Goal: Task Accomplishment & Management: Complete application form

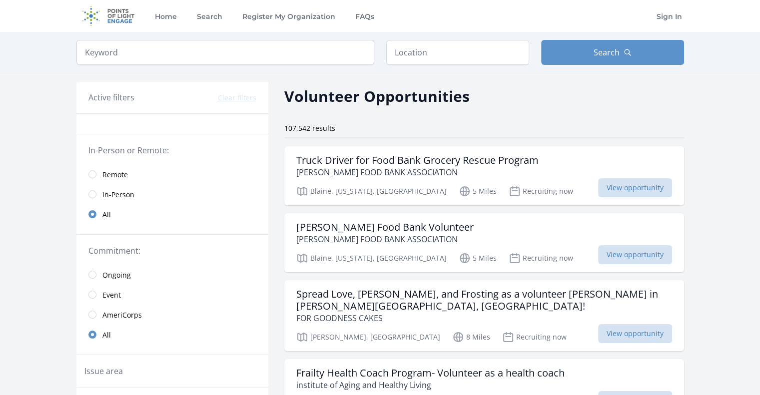
click at [93, 178] on link "Remote" at bounding box center [172, 174] width 192 height 20
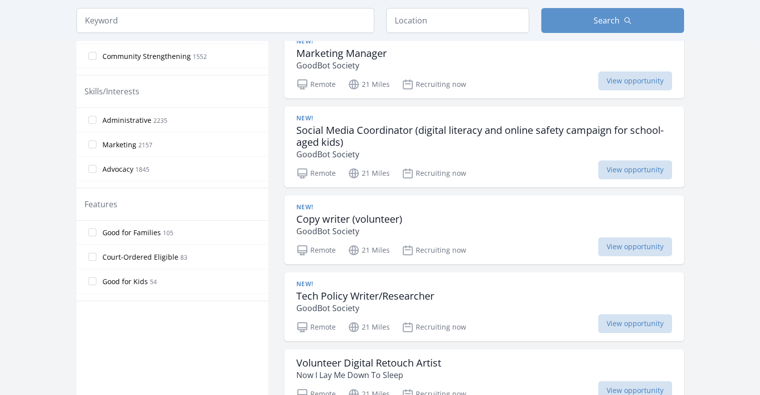
scroll to position [148, 0]
click at [140, 254] on span "Court-Ordered Eligible" at bounding box center [140, 257] width 76 height 10
click at [96, 254] on input "Court-Ordered Eligible 83" at bounding box center [92, 256] width 8 height 8
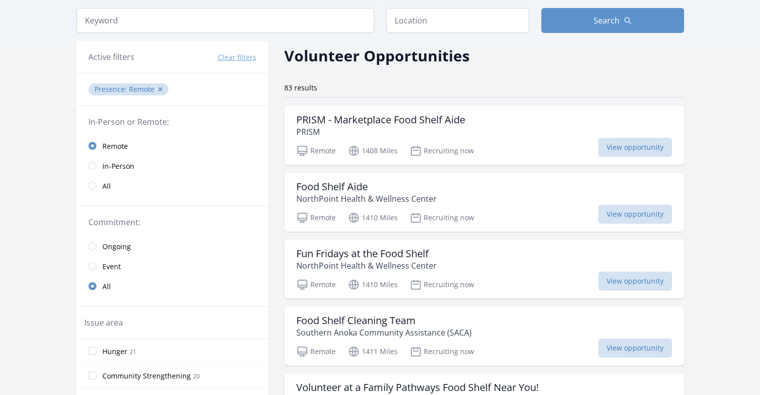
scroll to position [41, 0]
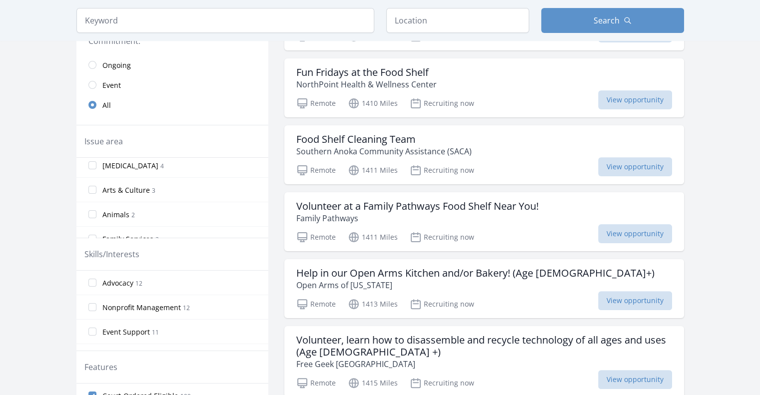
scroll to position [181, 0]
click at [96, 207] on input "COVID-19 4" at bounding box center [92, 209] width 8 height 8
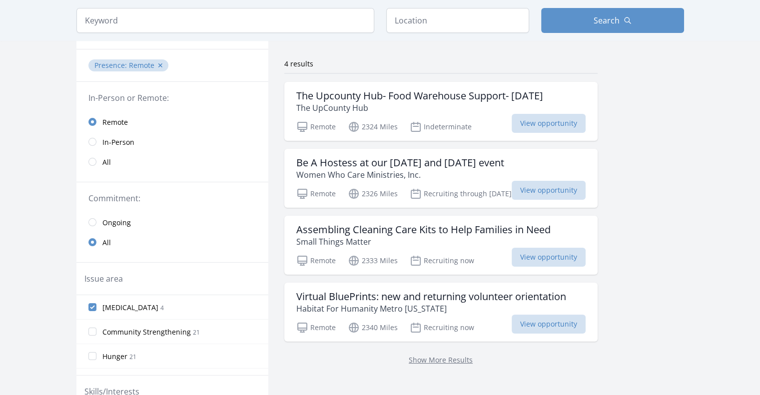
scroll to position [64, 0]
drag, startPoint x: 139, startPoint y: 306, endPoint x: 18, endPoint y: 309, distance: 120.4
click at [18, 309] on main "Keyword Location Search Active filters Clear filters :" at bounding box center [380, 285] width 760 height 634
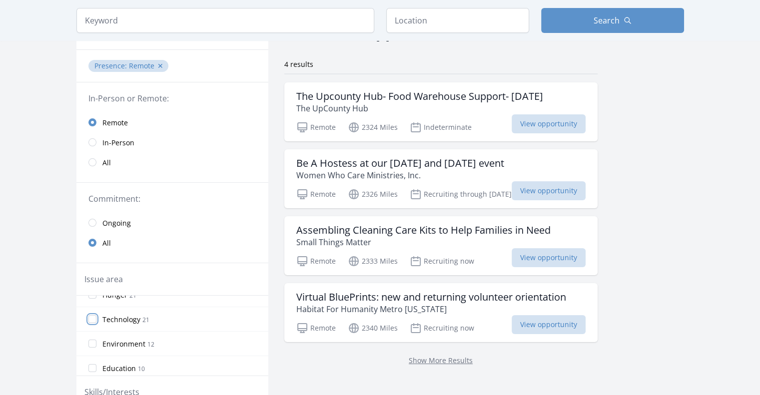
click at [91, 316] on input "Technology 21" at bounding box center [92, 319] width 8 height 8
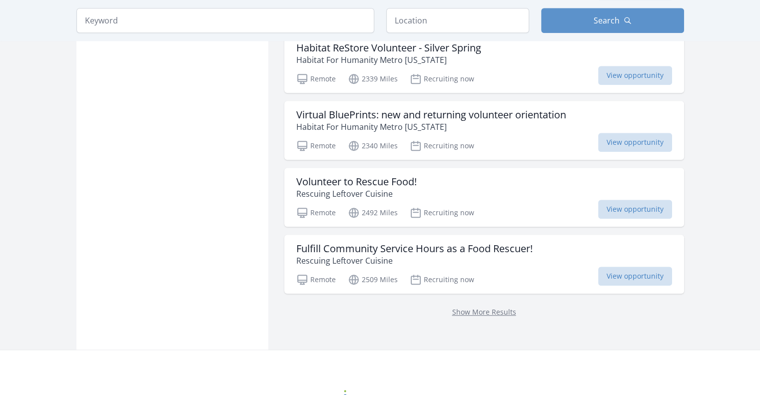
scroll to position [727, 0]
click at [473, 311] on link "Show More Results" at bounding box center [484, 311] width 64 height 9
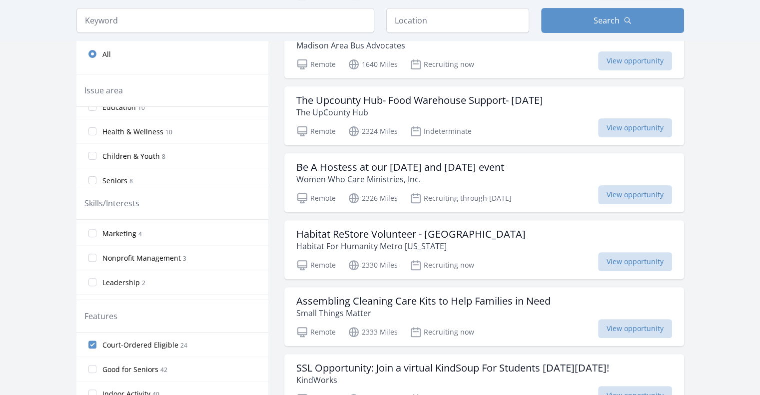
scroll to position [136, 0]
click at [100, 127] on label "Health & Wellness 10" at bounding box center [172, 130] width 192 height 20
click at [96, 127] on input "Health & Wellness 10" at bounding box center [92, 130] width 8 height 8
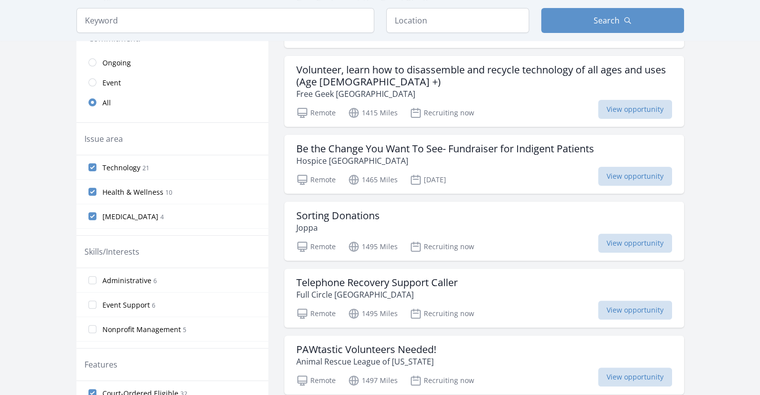
scroll to position [222, 0]
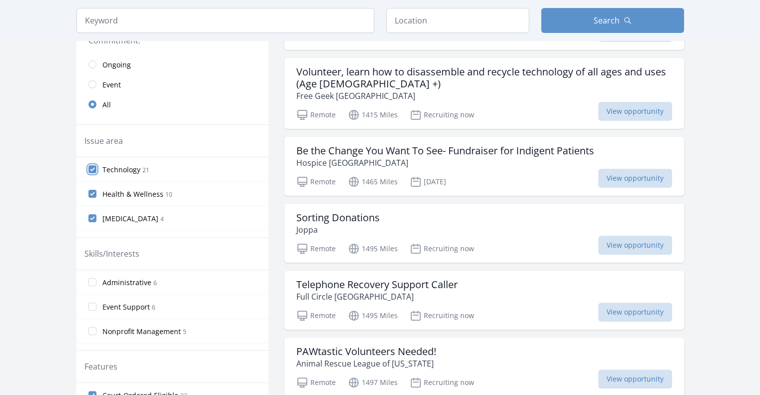
click at [92, 167] on input "Technology 21" at bounding box center [92, 169] width 8 height 8
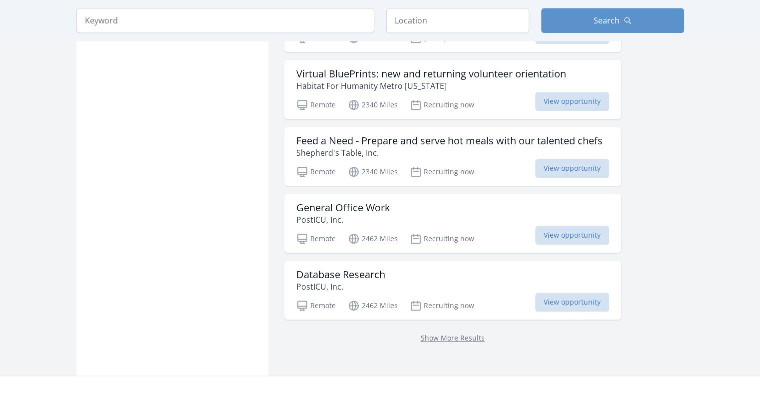
scroll to position [703, 0]
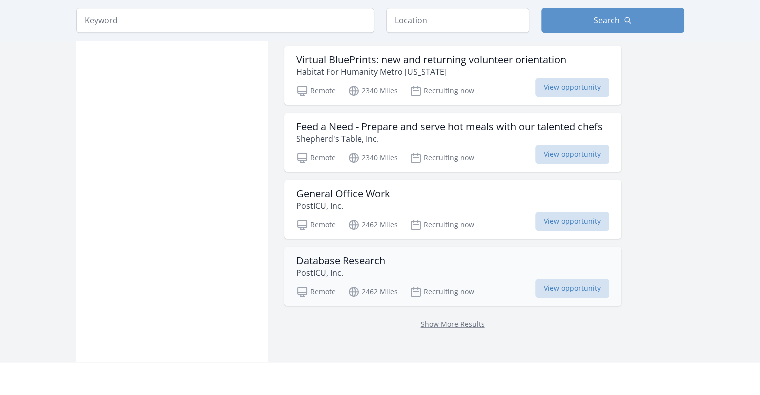
click at [356, 267] on p "PostICU, Inc." at bounding box center [340, 273] width 89 height 12
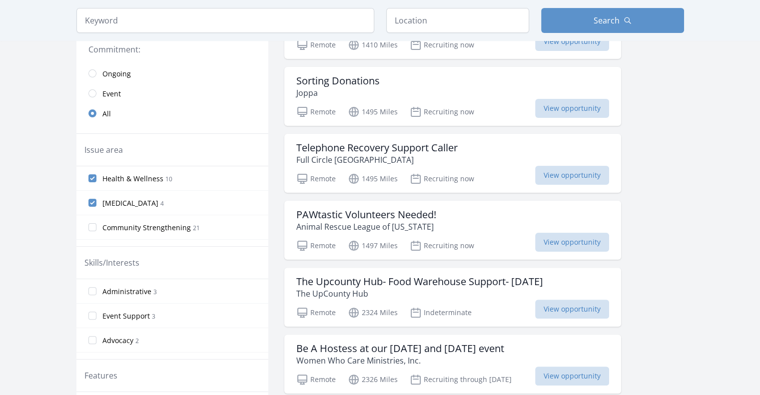
scroll to position [0, 0]
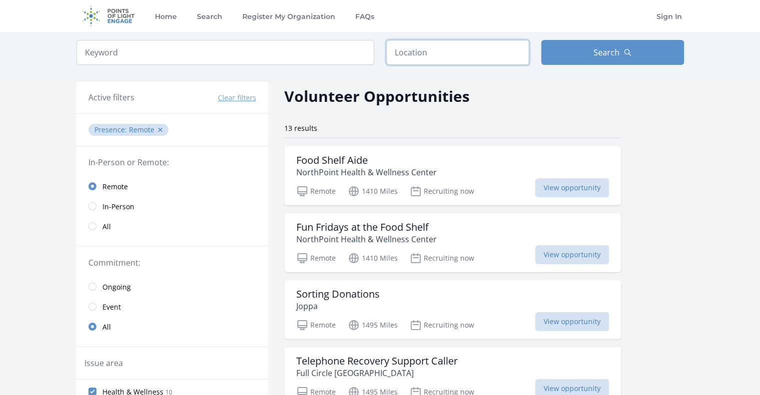
click at [420, 46] on input "text" at bounding box center [457, 52] width 143 height 25
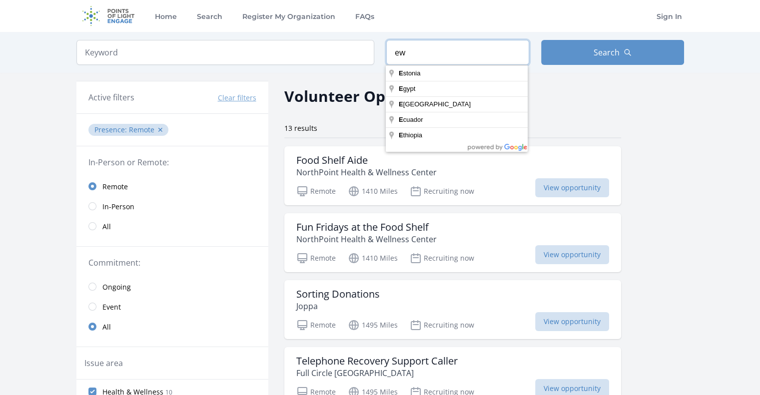
type input "e"
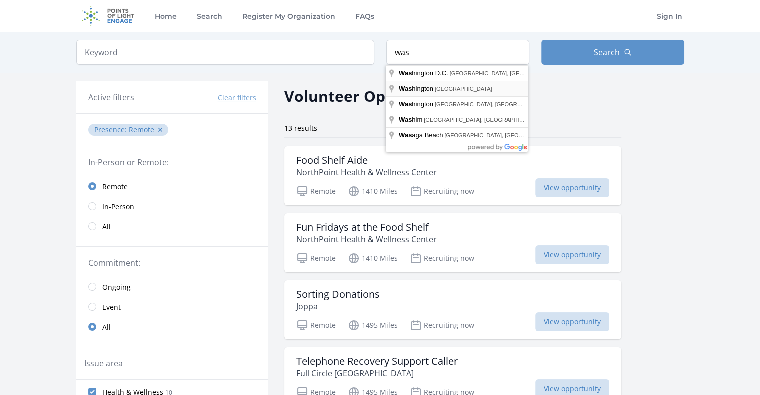
type input "Washington, USA"
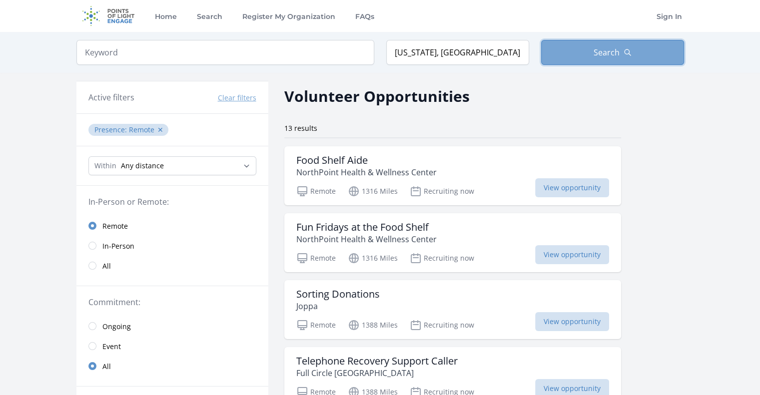
click at [586, 59] on button "Search" at bounding box center [612, 52] width 143 height 25
click at [586, 52] on button "Search" at bounding box center [612, 52] width 143 height 25
click at [159, 128] on button "✕" at bounding box center [160, 130] width 6 height 10
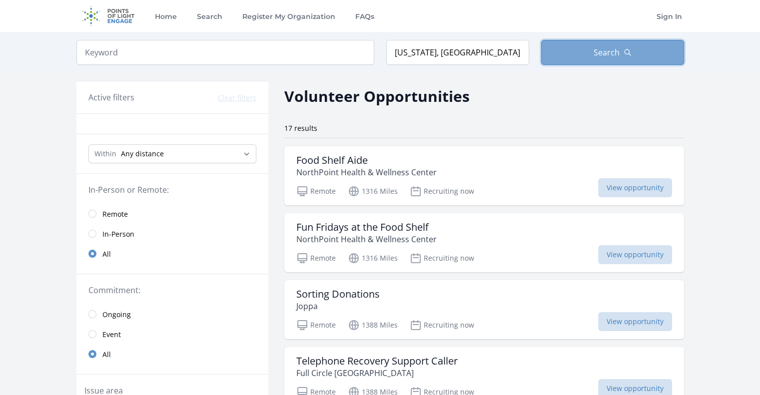
click at [600, 53] on span "Search" at bounding box center [606, 52] width 26 height 12
click at [107, 218] on span "Remote" at bounding box center [114, 214] width 25 height 10
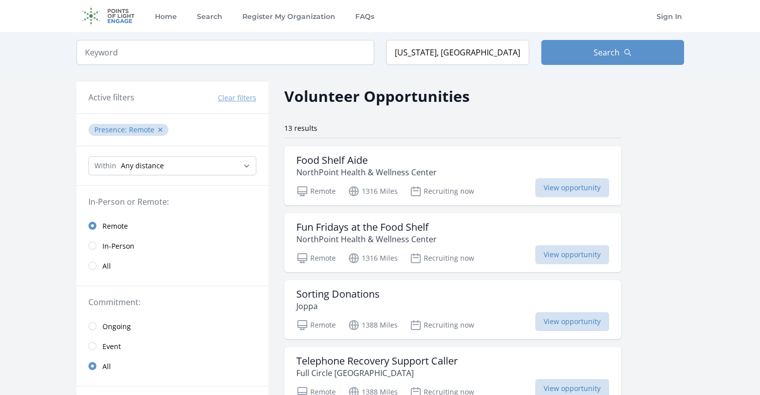
click at [98, 268] on link "All" at bounding box center [172, 266] width 192 height 20
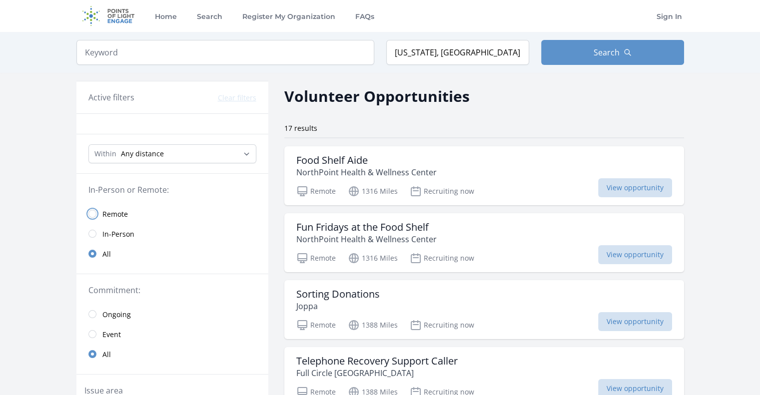
click at [92, 214] on input "radio" at bounding box center [92, 214] width 8 height 8
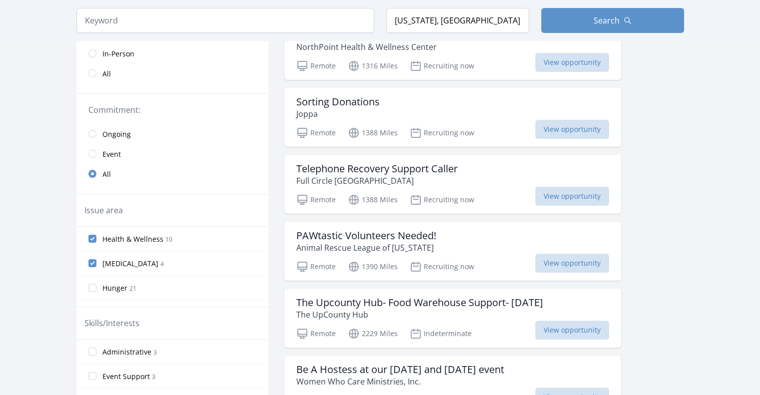
scroll to position [193, 0]
click at [93, 261] on input "COVID-19 4" at bounding box center [92, 262] width 8 height 8
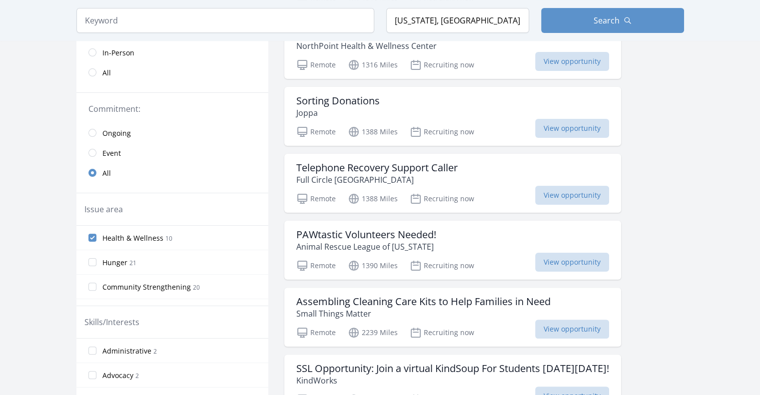
click at [94, 238] on input "Health & Wellness 10" at bounding box center [92, 238] width 8 height 8
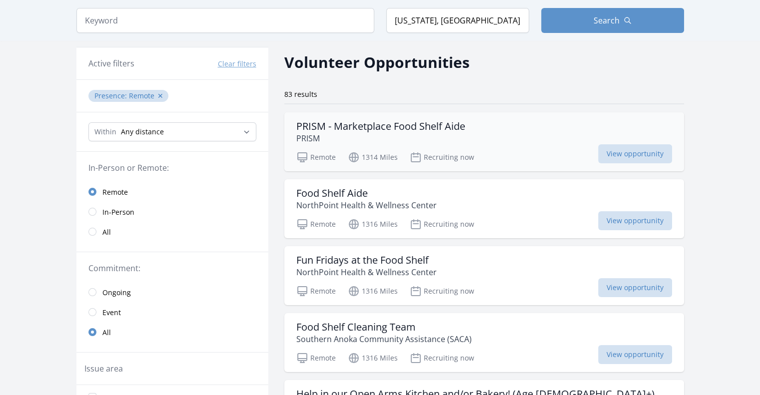
scroll to position [33, 0]
click at [236, 128] on select "Any distance , 5 Miles , 20 Miles , 50 Miles , 100 Miles" at bounding box center [172, 132] width 168 height 19
select select "160934"
click at [88, 123] on select "Any distance , 5 Miles , 20 Miles , 50 Miles , 100 Miles" at bounding box center [172, 132] width 168 height 19
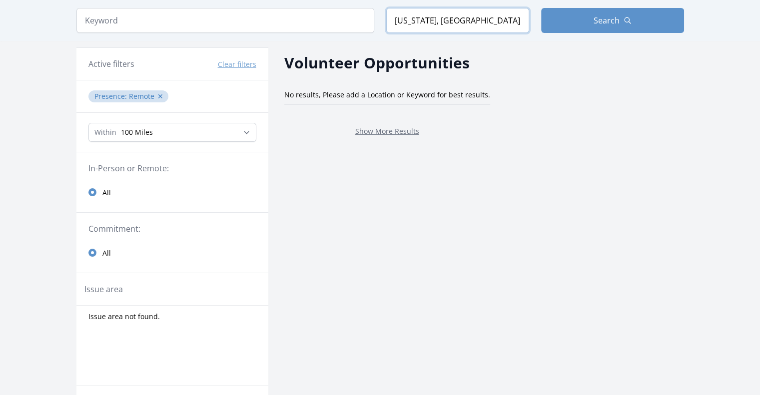
click at [465, 20] on input "Washington, USA" at bounding box center [457, 20] width 143 height 25
drag, startPoint x: 465, startPoint y: 20, endPoint x: 356, endPoint y: 6, distance: 110.3
click at [356, 6] on div "Keyword Location Washington, USA Search" at bounding box center [379, 20] width 639 height 41
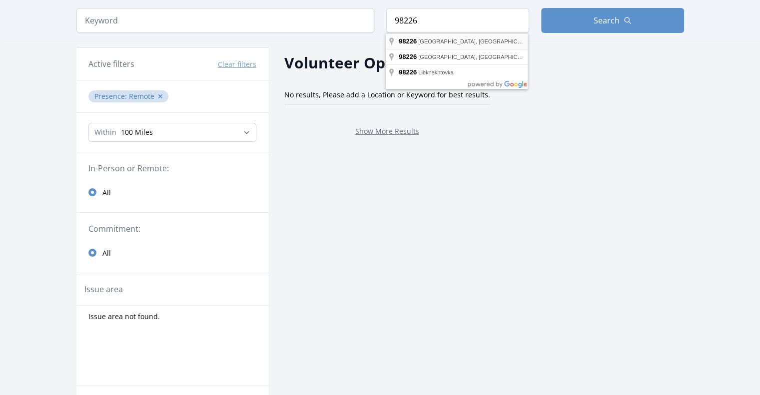
type input "Bellingham, WA 98226, USA"
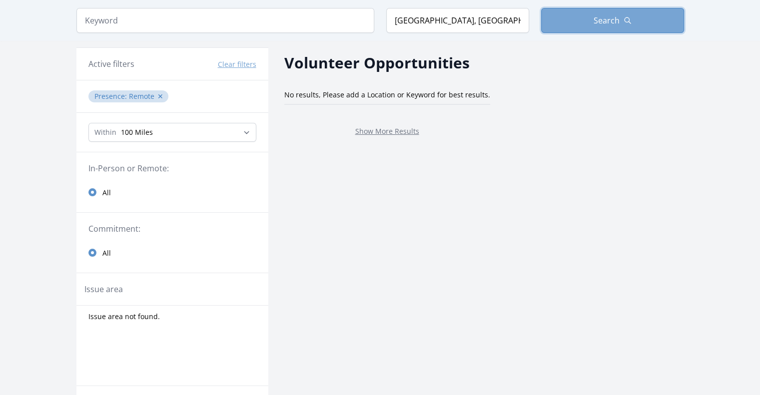
click at [615, 30] on button "Search" at bounding box center [612, 20] width 143 height 25
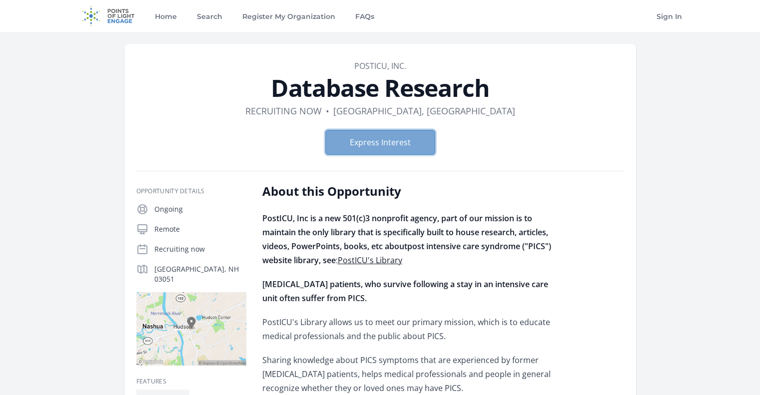
click at [413, 149] on button "Express Interest" at bounding box center [380, 142] width 110 height 25
